Goal: Task Accomplishment & Management: Use online tool/utility

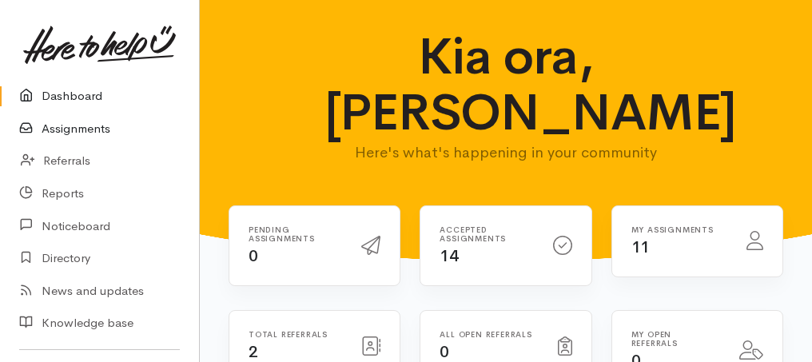
click at [66, 134] on link "Assignments" at bounding box center [99, 129] width 199 height 33
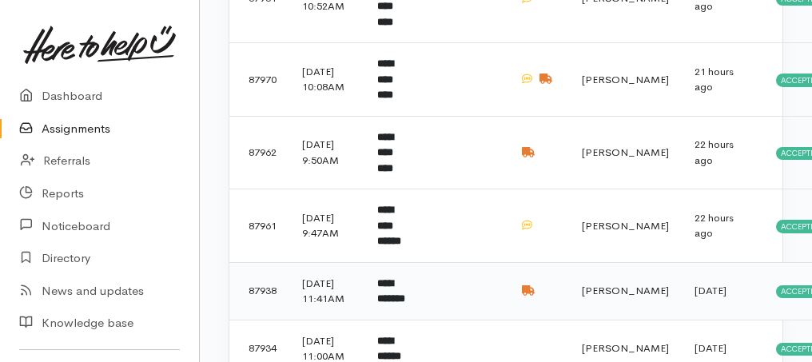
scroll to position [660, 0]
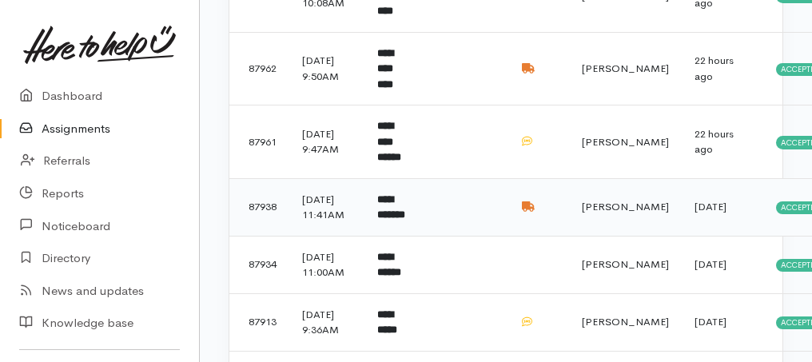
click at [389, 236] on td "**********" at bounding box center [394, 207] width 59 height 58
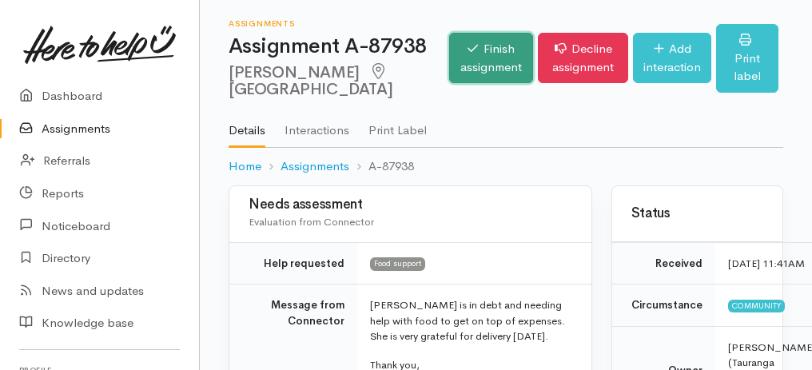
click at [449, 69] on link "Finish assignment" at bounding box center [491, 58] width 84 height 50
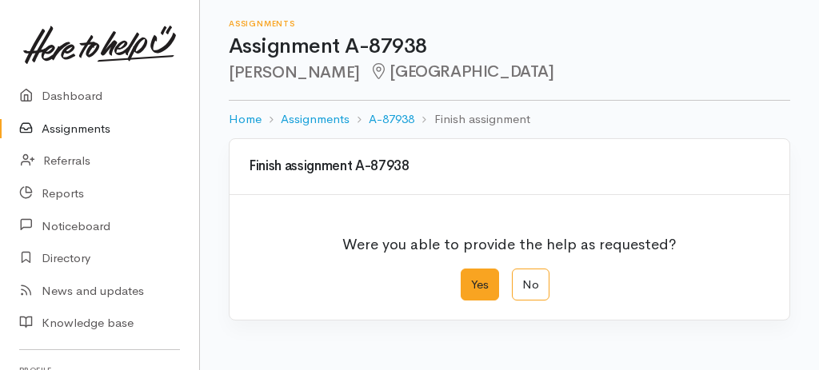
click at [481, 284] on label "Yes" at bounding box center [480, 285] width 38 height 33
click at [471, 279] on input "Yes" at bounding box center [466, 274] width 10 height 10
radio input "true"
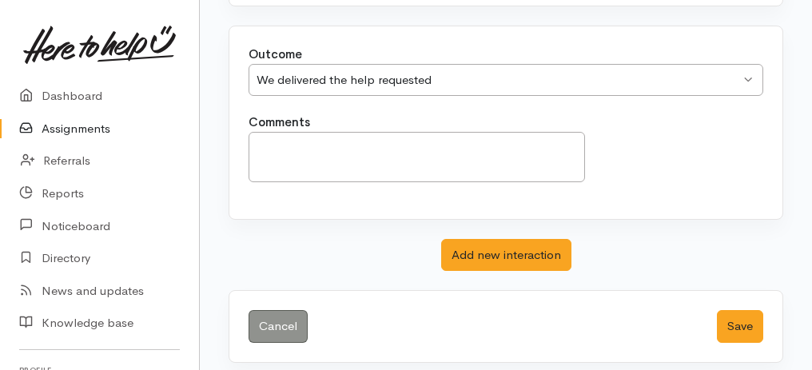
scroll to position [318, 0]
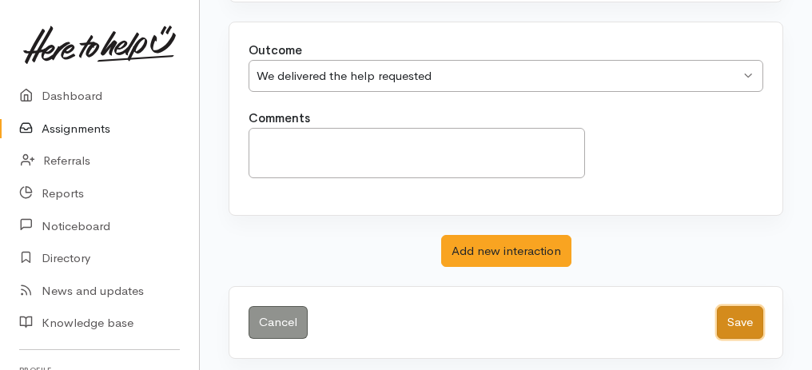
click at [735, 318] on button "Save" at bounding box center [740, 322] width 46 height 33
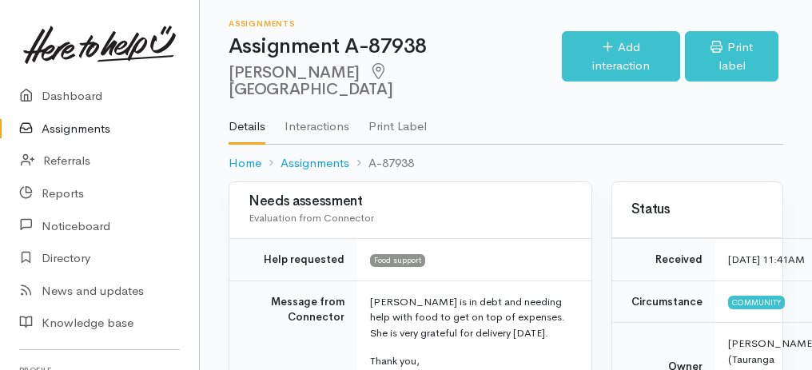
click at [64, 127] on link "Assignments" at bounding box center [99, 129] width 199 height 33
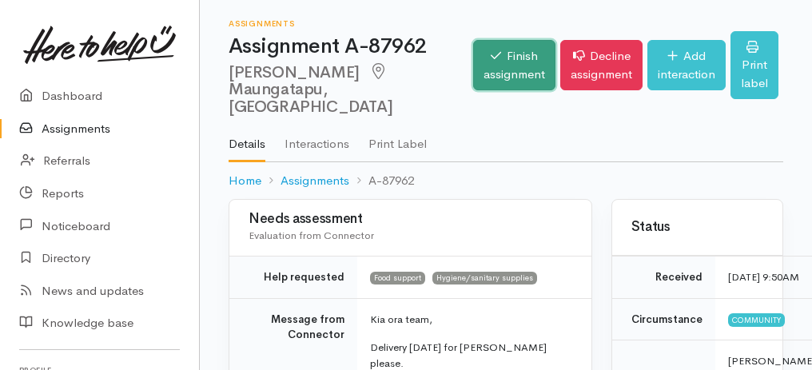
click at [503, 62] on link "Finish assignment" at bounding box center [514, 65] width 82 height 50
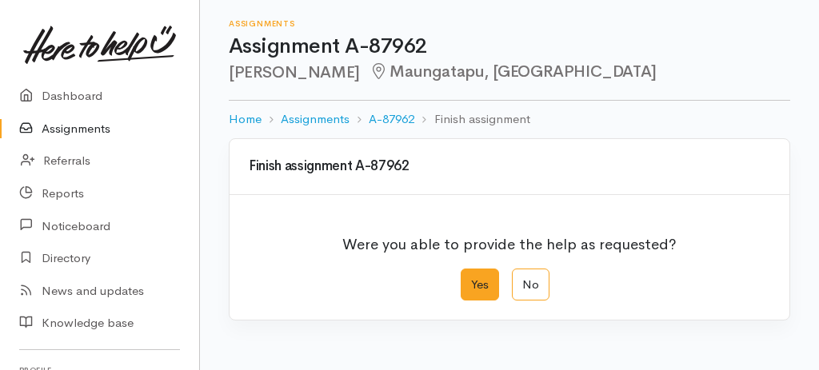
click at [489, 284] on label "Yes" at bounding box center [480, 285] width 38 height 33
click at [471, 279] on input "Yes" at bounding box center [466, 274] width 10 height 10
radio input "true"
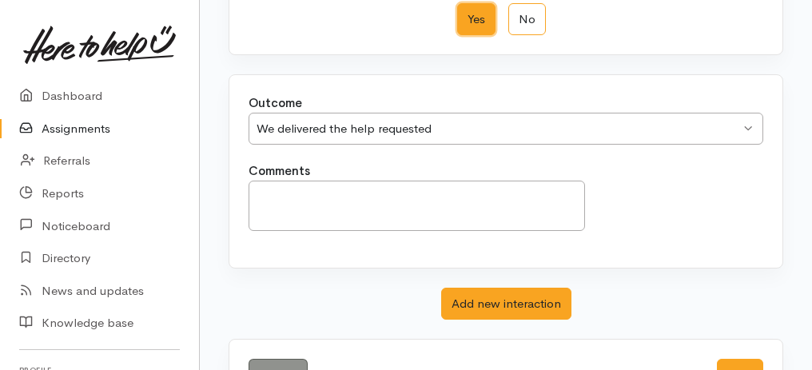
scroll to position [318, 0]
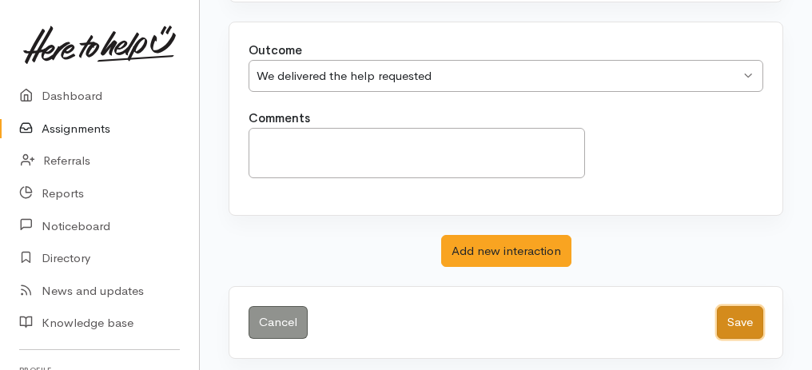
click at [746, 320] on button "Save" at bounding box center [740, 322] width 46 height 33
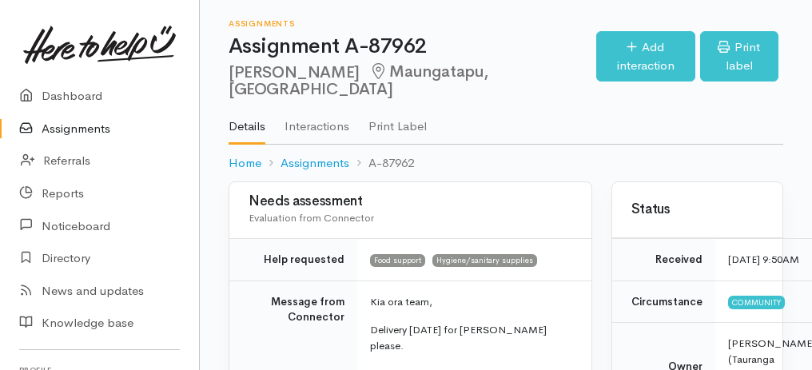
click at [56, 130] on link "Assignments" at bounding box center [99, 129] width 199 height 33
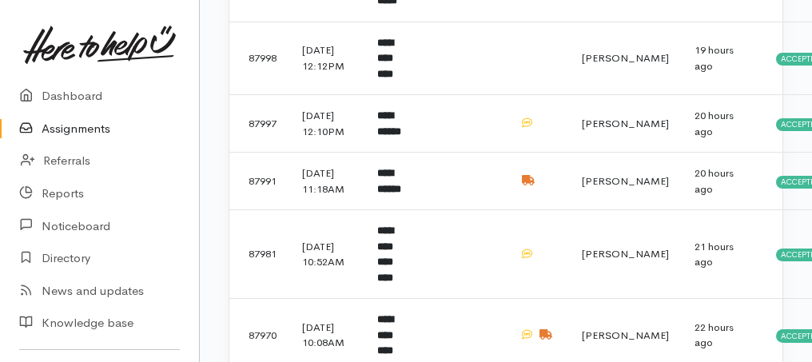
scroll to position [480, 0]
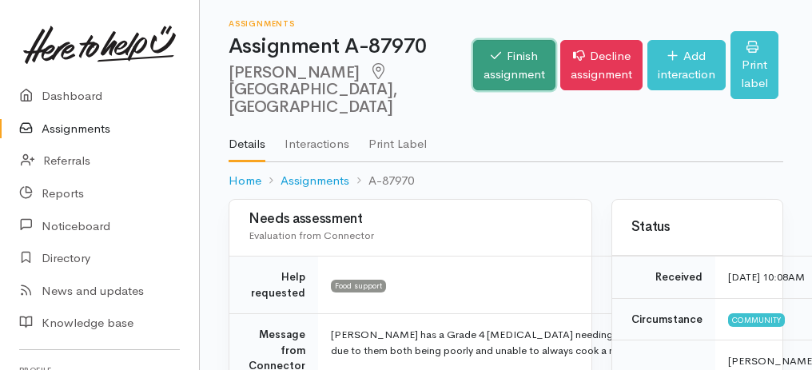
click at [493, 50] on link "Finish assignment" at bounding box center [514, 65] width 82 height 50
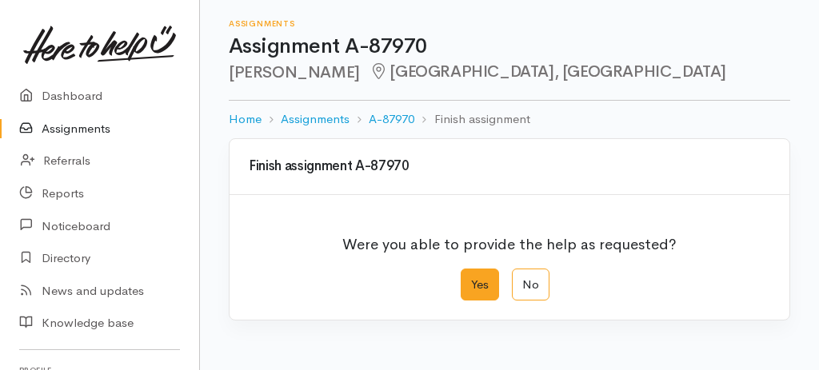
click at [484, 284] on label "Yes" at bounding box center [480, 285] width 38 height 33
click at [471, 279] on input "Yes" at bounding box center [466, 274] width 10 height 10
radio input "true"
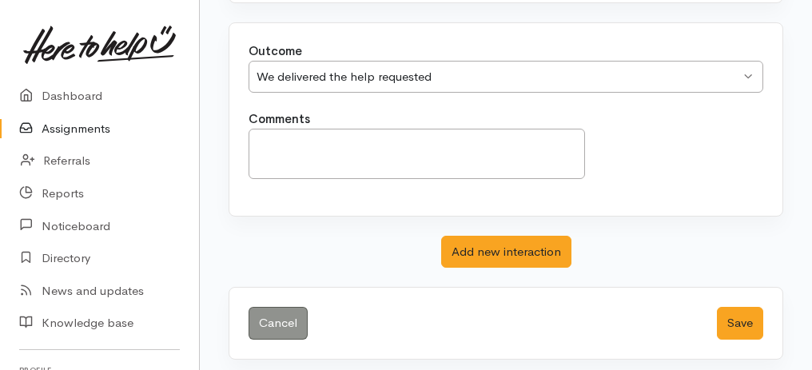
scroll to position [318, 0]
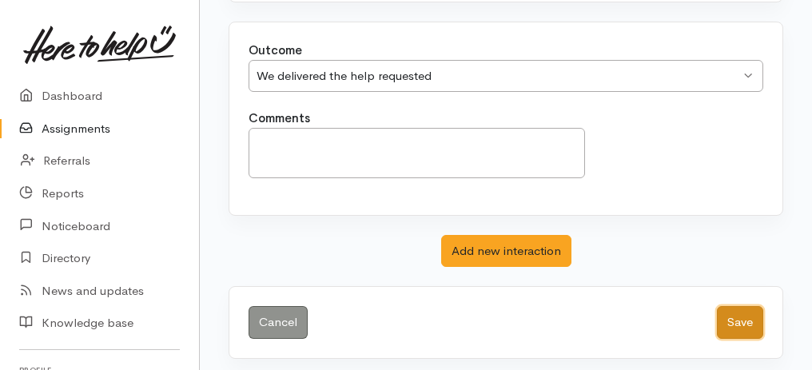
click at [755, 313] on button "Save" at bounding box center [740, 322] width 46 height 33
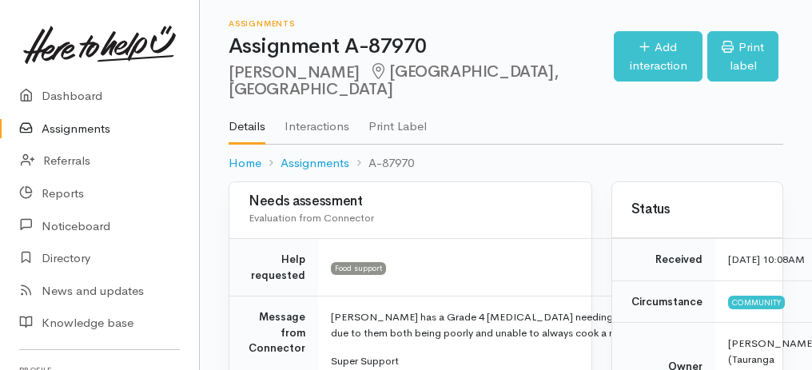
click at [90, 128] on link "Assignments" at bounding box center [99, 129] width 199 height 33
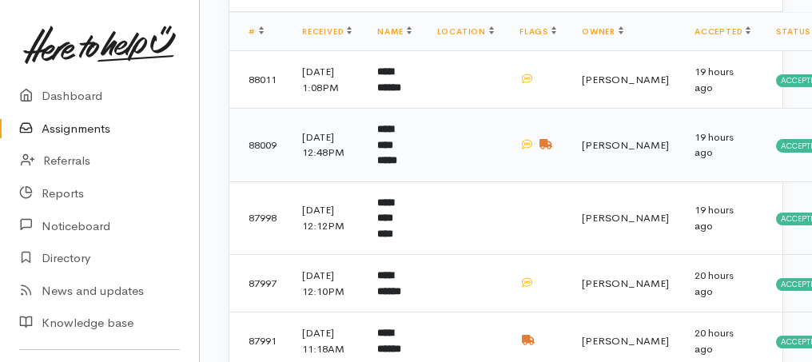
scroll to position [320, 0]
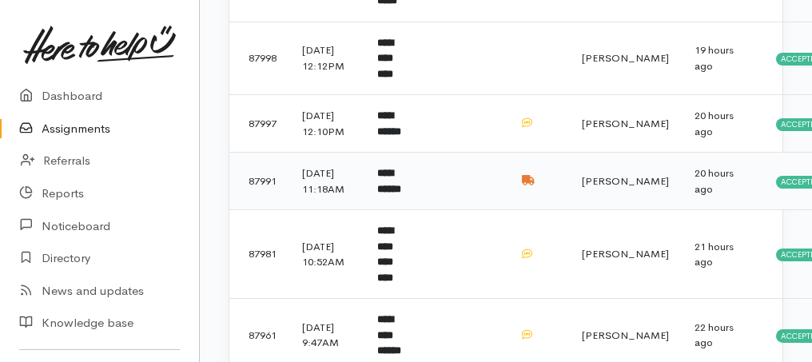
click at [399, 194] on b "**********" at bounding box center [389, 181] width 24 height 26
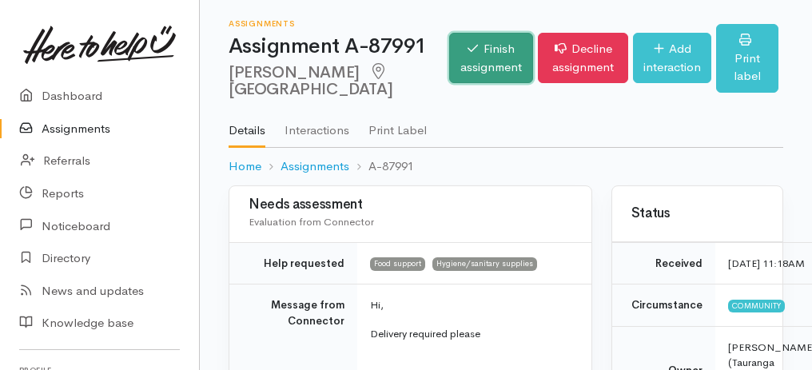
click at [449, 55] on link "Finish assignment" at bounding box center [491, 58] width 84 height 50
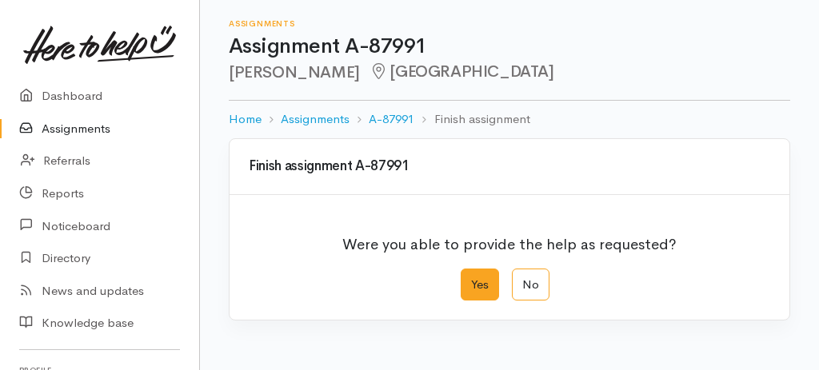
click at [486, 285] on label "Yes" at bounding box center [480, 285] width 38 height 33
click at [471, 279] on input "Yes" at bounding box center [466, 274] width 10 height 10
radio input "true"
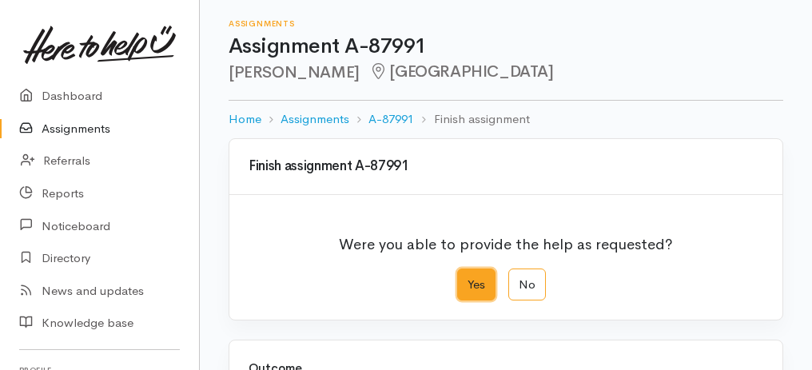
scroll to position [266, 0]
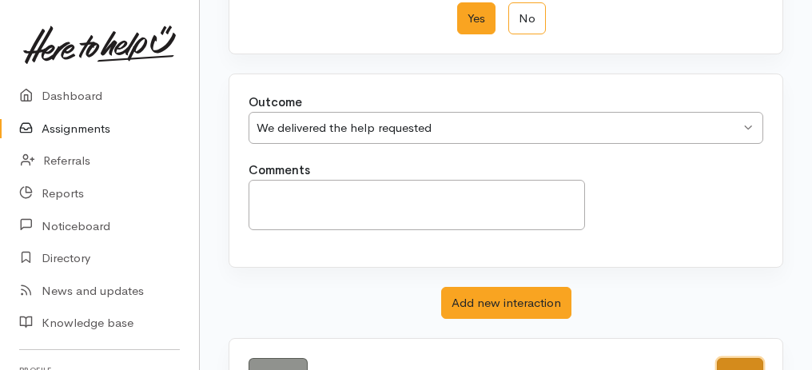
click at [737, 358] on button "Save" at bounding box center [740, 374] width 46 height 33
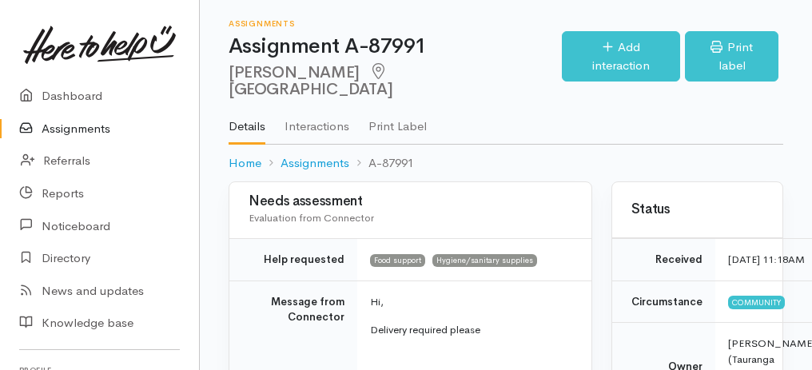
click at [63, 133] on link "Assignments" at bounding box center [99, 129] width 199 height 33
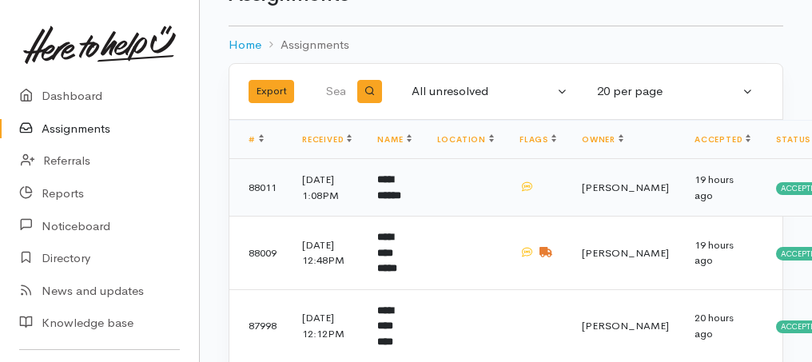
scroll to position [53, 0]
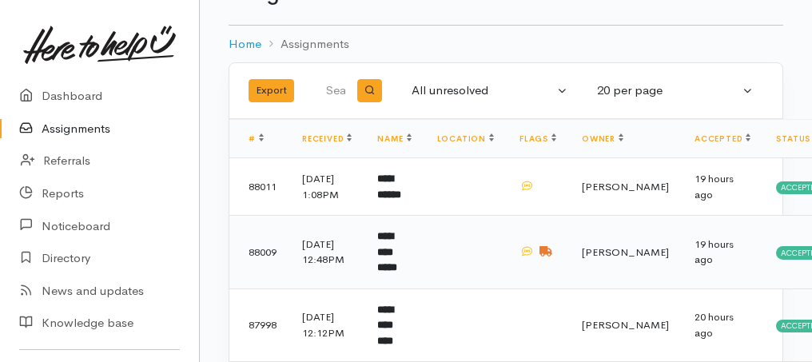
click at [397, 273] on b "**********" at bounding box center [387, 252] width 20 height 42
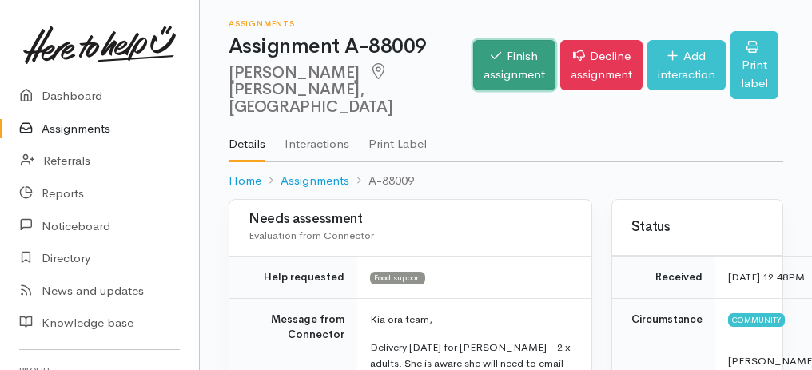
click at [491, 61] on link "Finish assignment" at bounding box center [514, 65] width 82 height 50
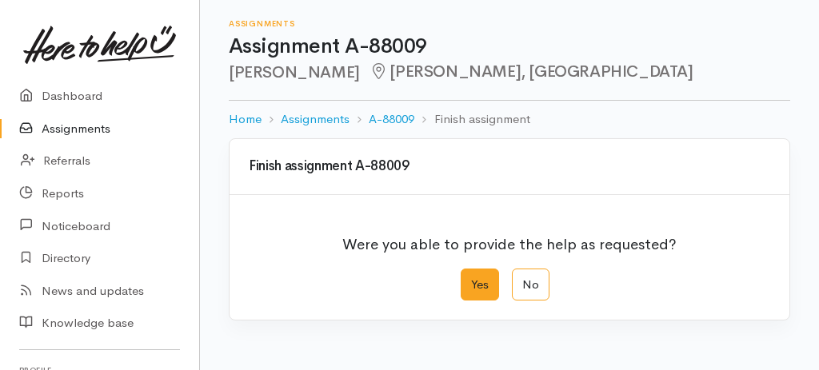
click at [489, 282] on label "Yes" at bounding box center [480, 285] width 38 height 33
click at [471, 279] on input "Yes" at bounding box center [466, 274] width 10 height 10
radio input "true"
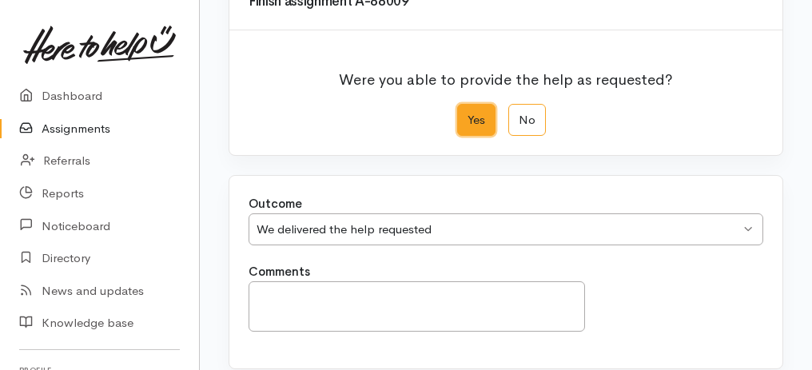
scroll to position [266, 0]
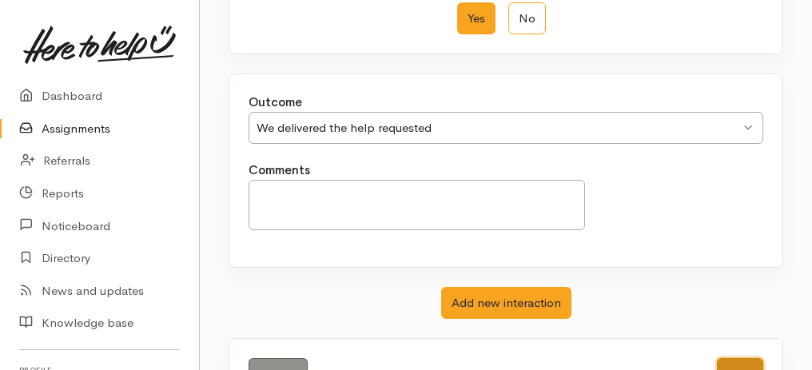
click at [749, 358] on button "Save" at bounding box center [740, 374] width 46 height 33
